Goal: Task Accomplishment & Management: Manage account settings

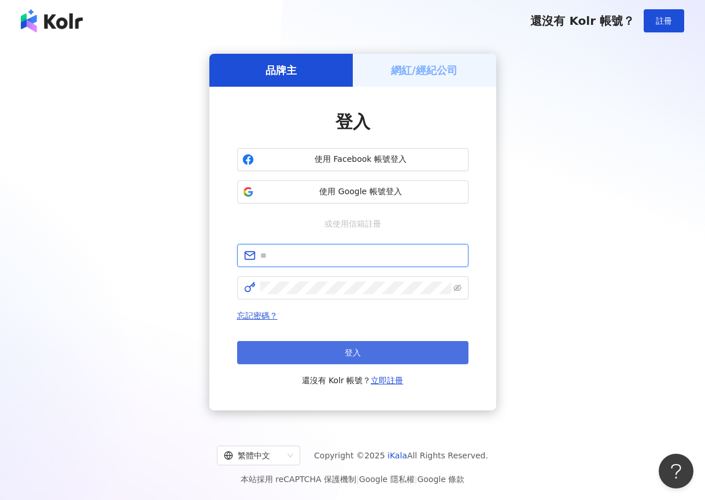
type input "**********"
click at [331, 344] on button "登入" at bounding box center [352, 352] width 231 height 23
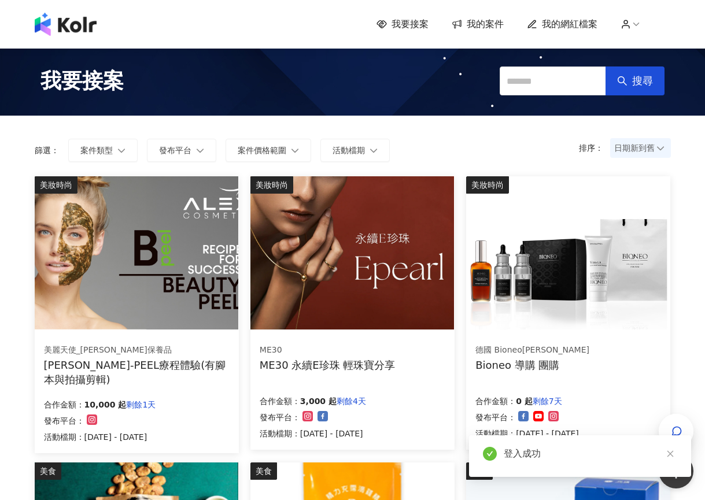
click at [487, 21] on span "我的案件" at bounding box center [484, 24] width 37 height 13
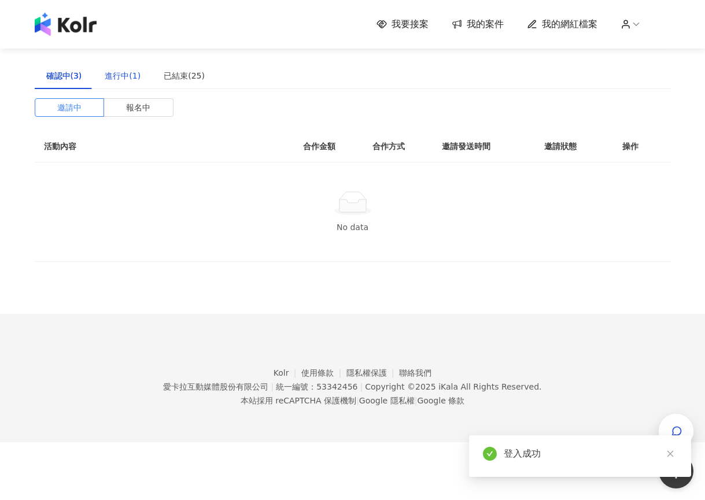
click at [106, 76] on div "進行中(1)" at bounding box center [123, 75] width 36 height 13
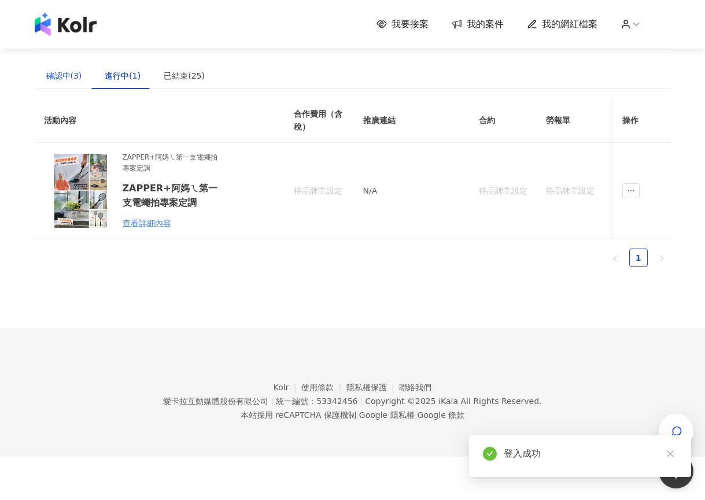
click at [55, 79] on div "確認中(3)" at bounding box center [64, 75] width 36 height 13
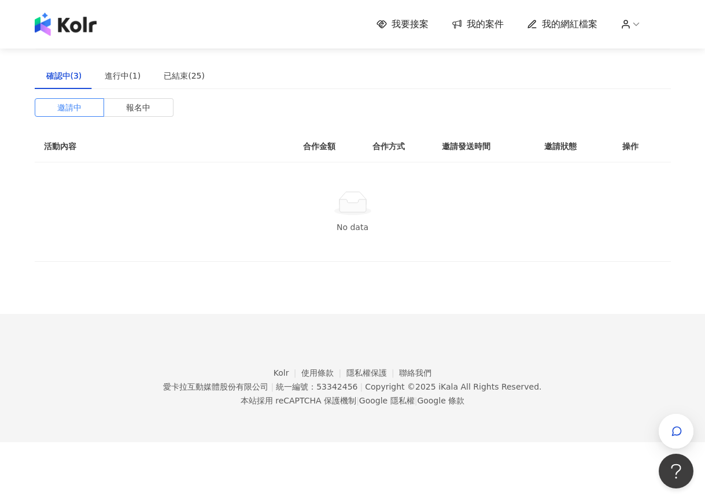
click at [419, 31] on div "我要接案 我的案件 我的網紅檔案" at bounding box center [352, 24] width 647 height 23
click at [425, 27] on span "我要接案" at bounding box center [409, 24] width 37 height 13
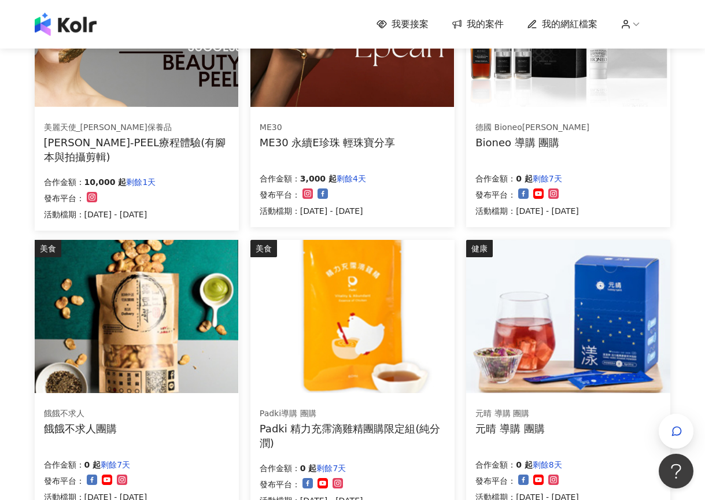
scroll to position [231, 0]
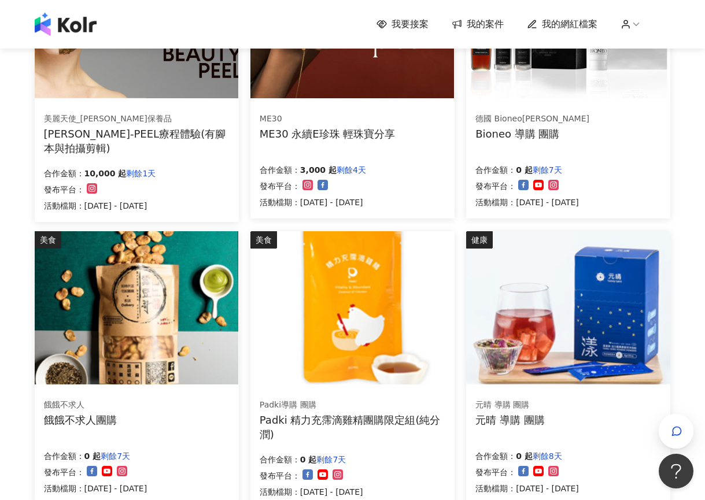
click at [53, 25] on img at bounding box center [66, 24] width 62 height 23
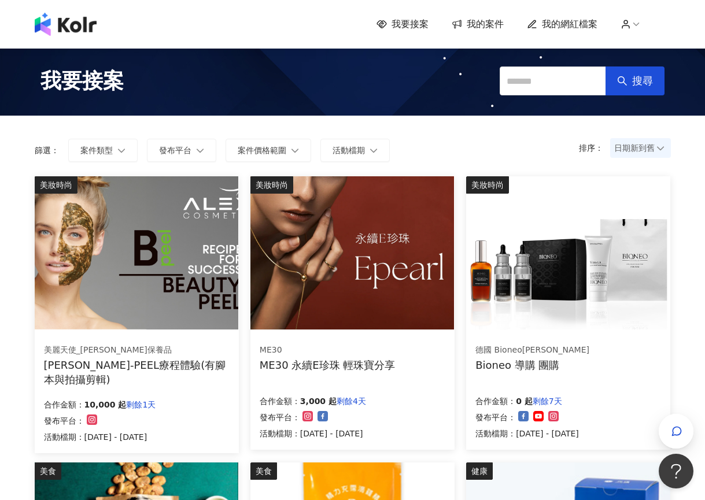
click at [568, 27] on span "我的網紅檔案" at bounding box center [569, 24] width 55 height 13
